Goal: Use online tool/utility: Utilize a website feature to perform a specific function

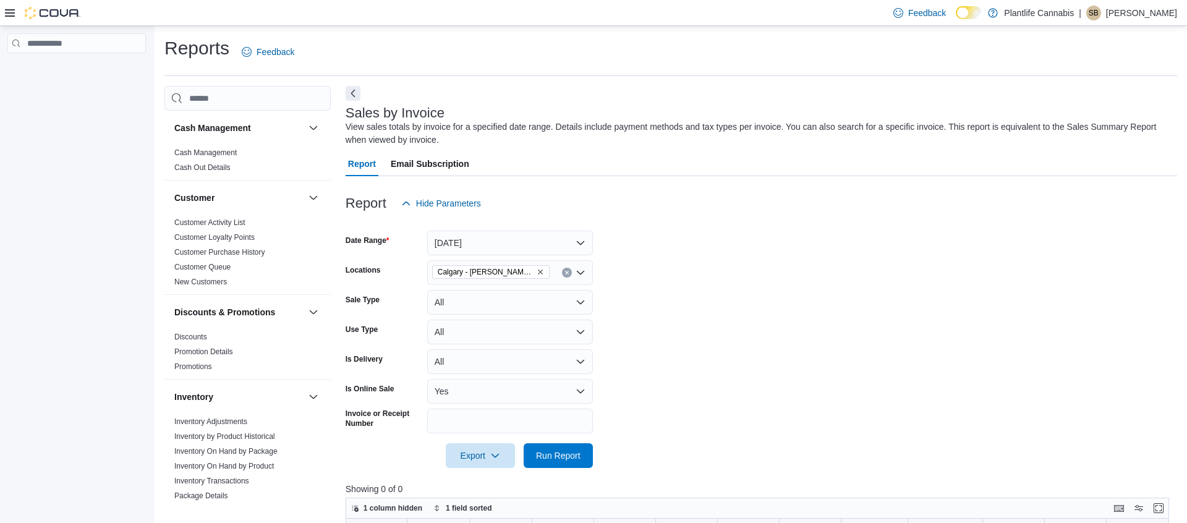
scroll to position [130, 0]
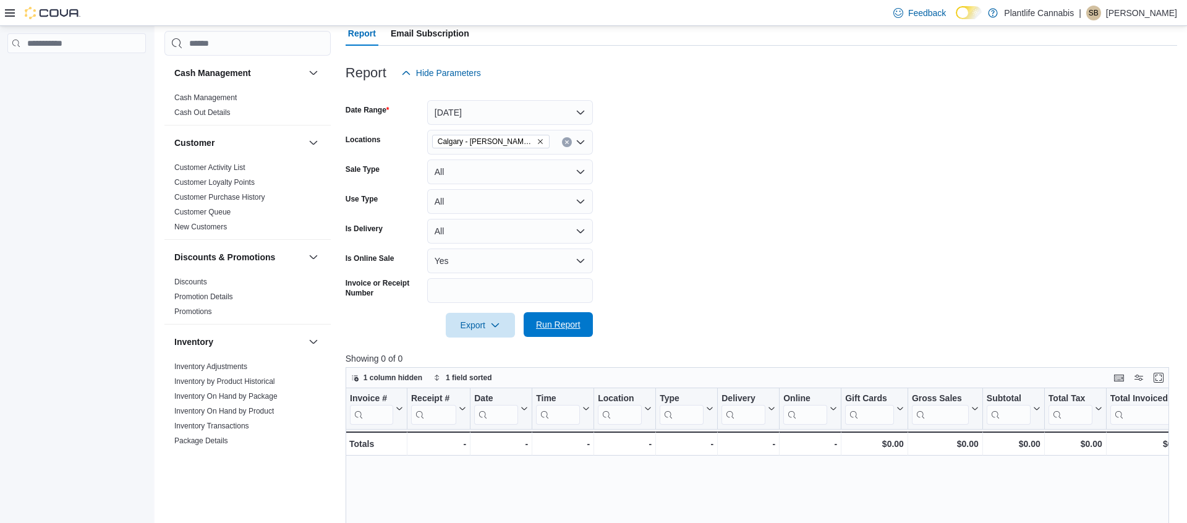
drag, startPoint x: 550, startPoint y: 334, endPoint x: 557, endPoint y: 327, distance: 10.1
click at [551, 334] on span "Run Report" at bounding box center [558, 324] width 54 height 25
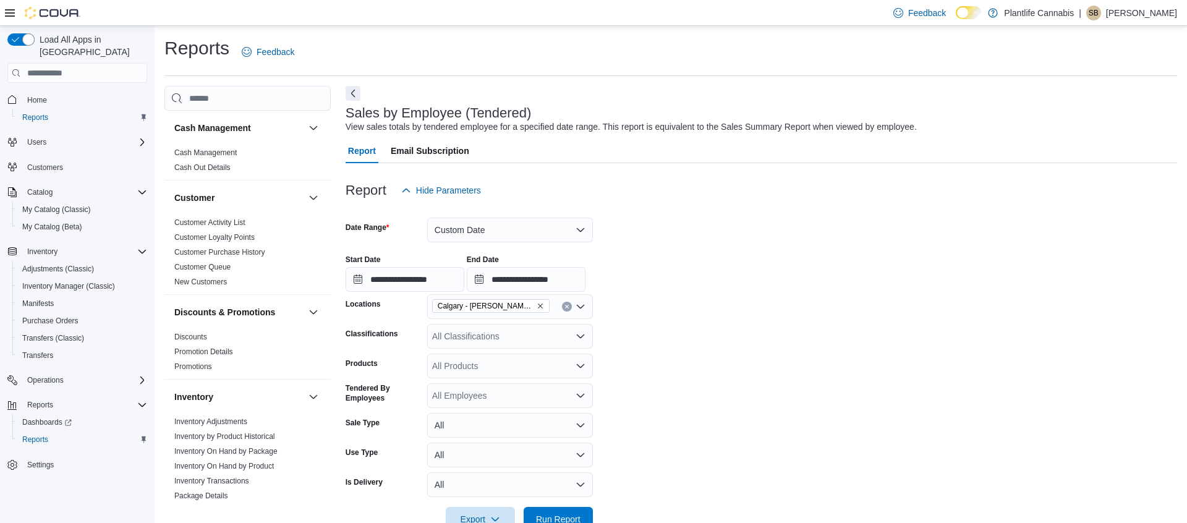
scroll to position [190, 0]
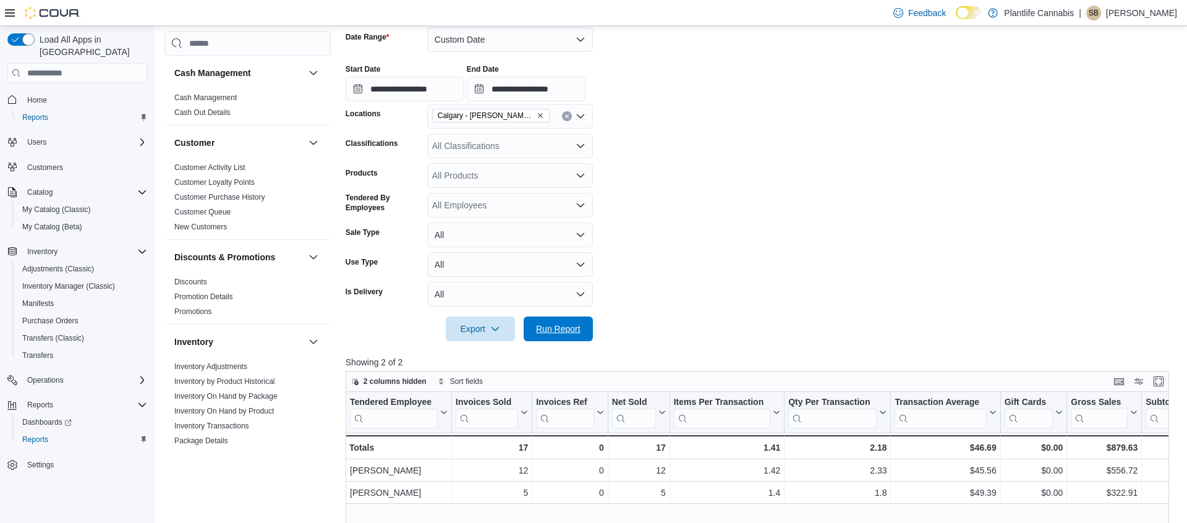
click at [568, 323] on span "Run Report" at bounding box center [558, 329] width 45 height 12
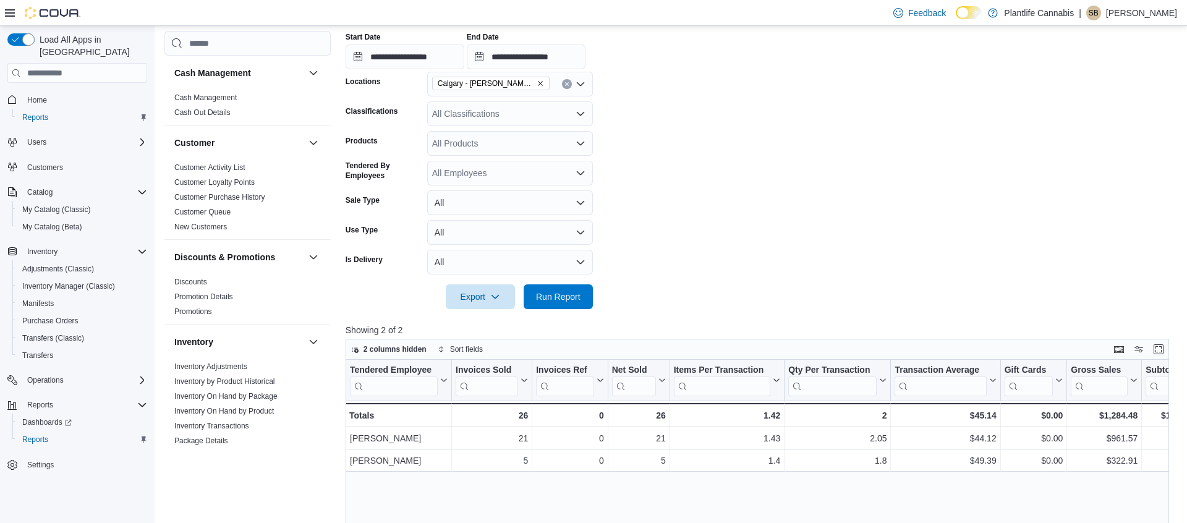
scroll to position [223, 0]
drag, startPoint x: 553, startPoint y: 299, endPoint x: 559, endPoint y: 293, distance: 8.3
click at [553, 299] on span "Run Report" at bounding box center [558, 295] width 45 height 12
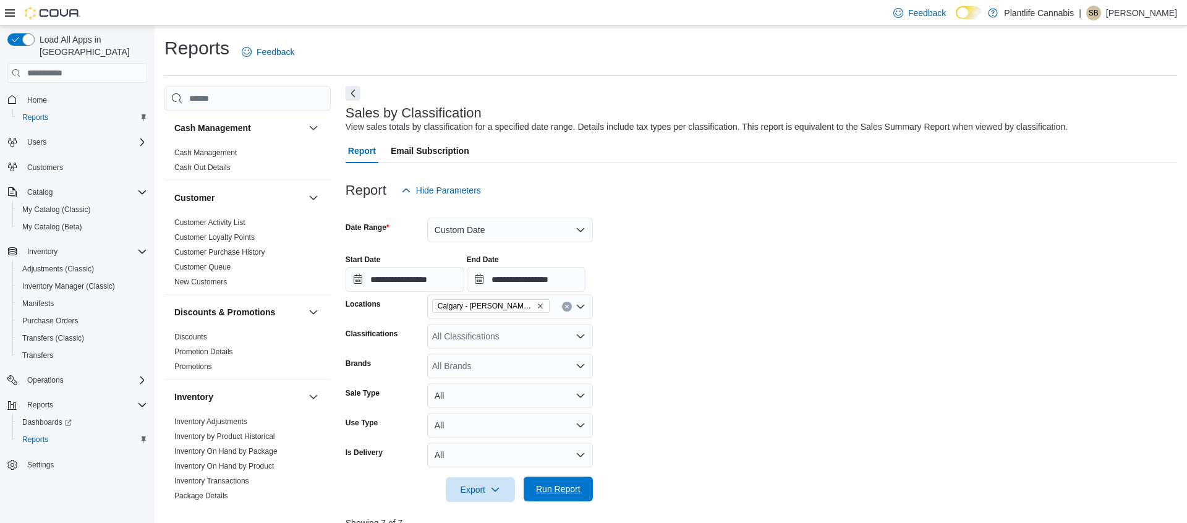
scroll to position [302, 0]
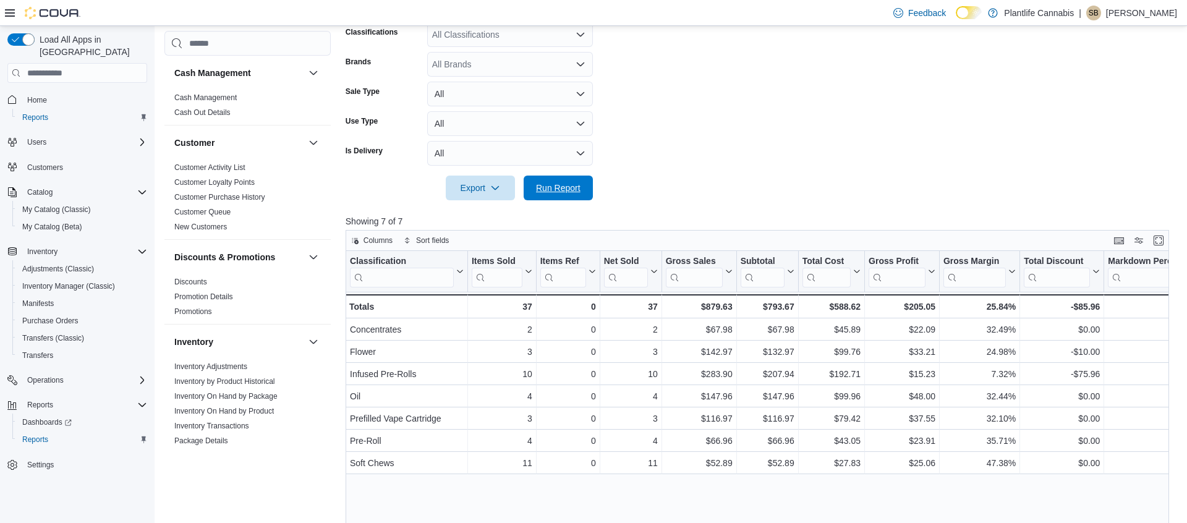
click at [547, 194] on span "Run Report" at bounding box center [558, 188] width 54 height 25
